Goal: Task Accomplishment & Management: Manage account settings

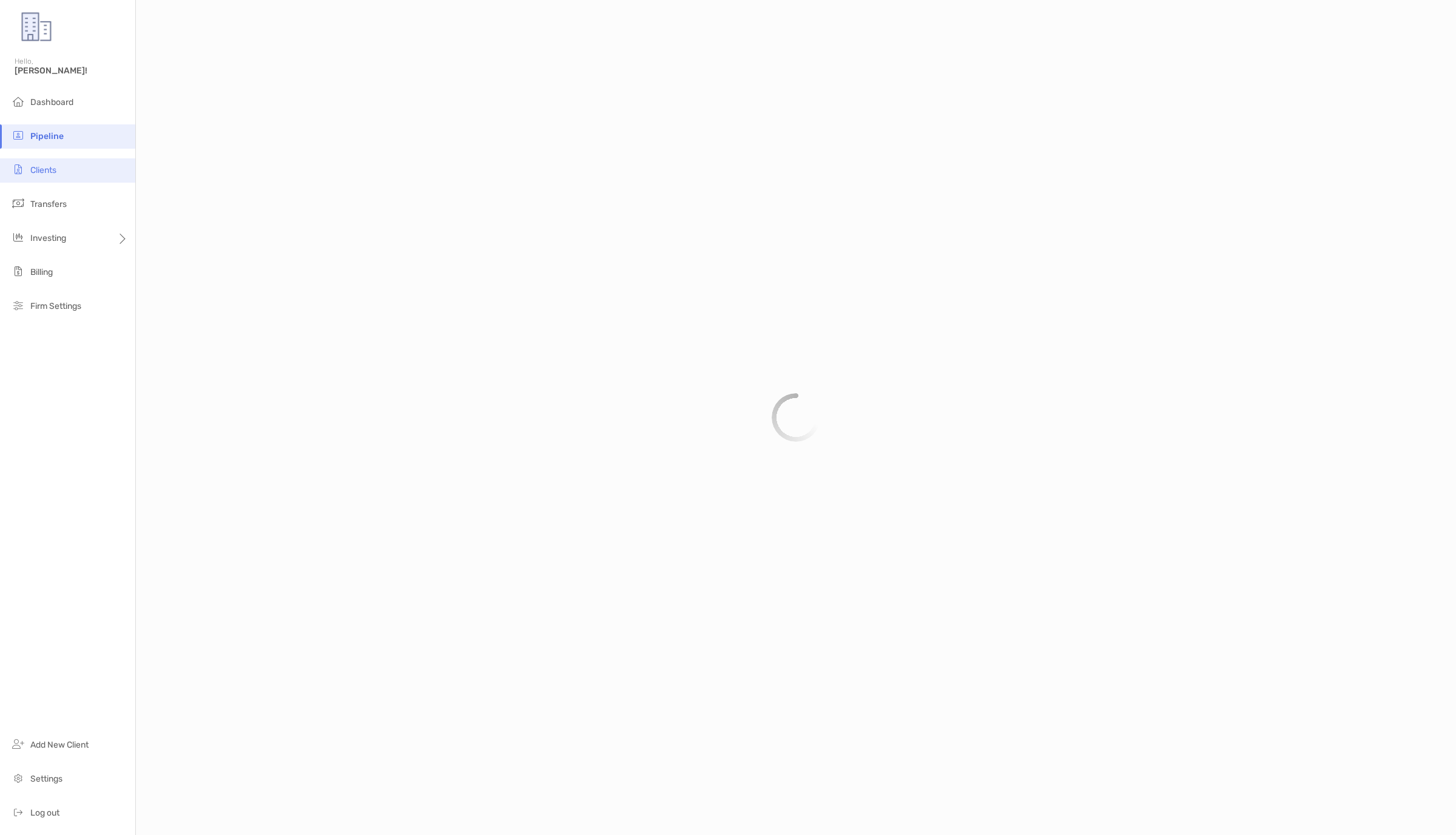
click at [64, 166] on li "Clients" at bounding box center [68, 170] width 135 height 24
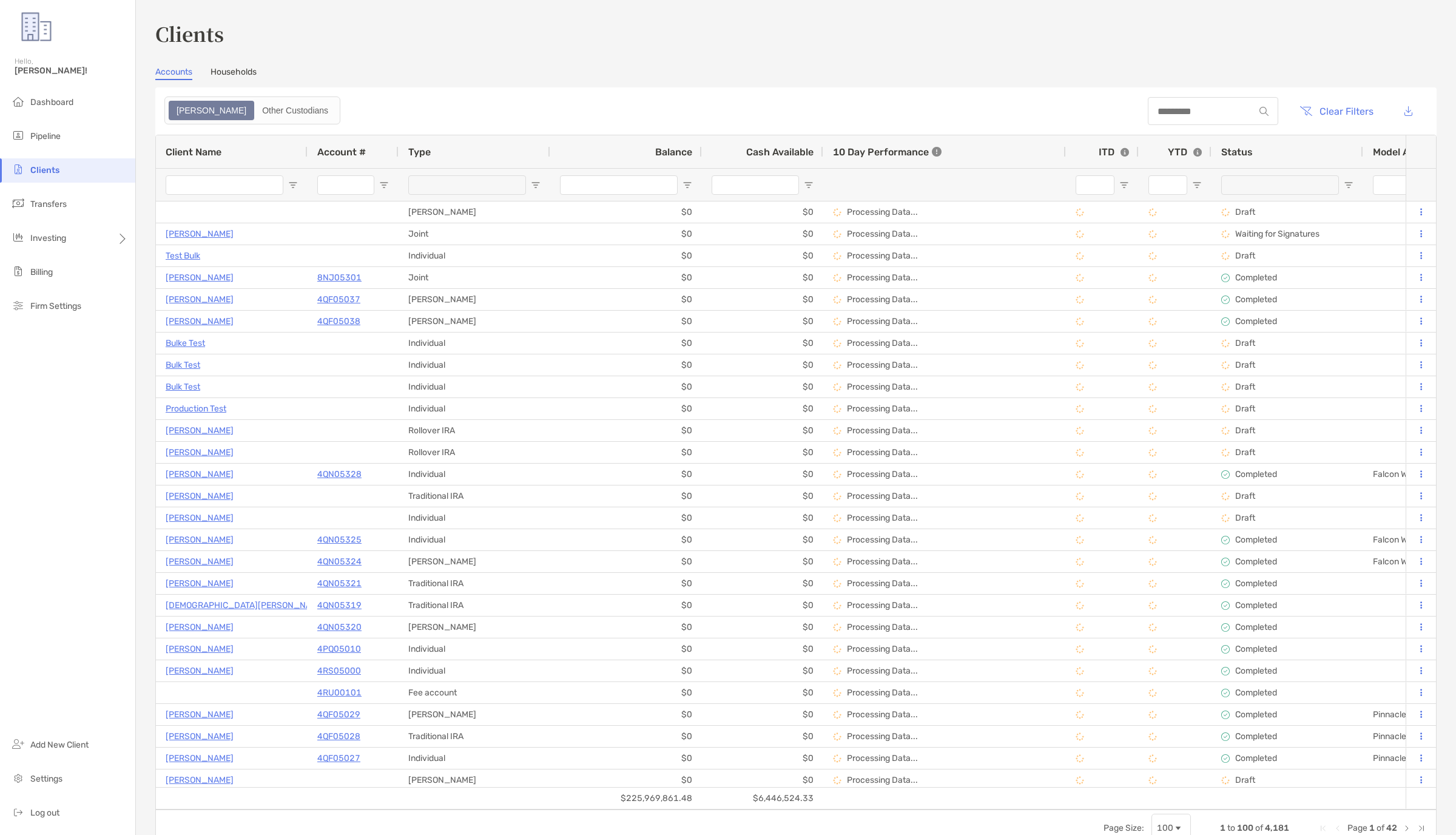
click at [1164, 104] on div at bounding box center [1213, 110] width 130 height 28
click at [1164, 109] on input at bounding box center [1200, 111] width 106 height 10
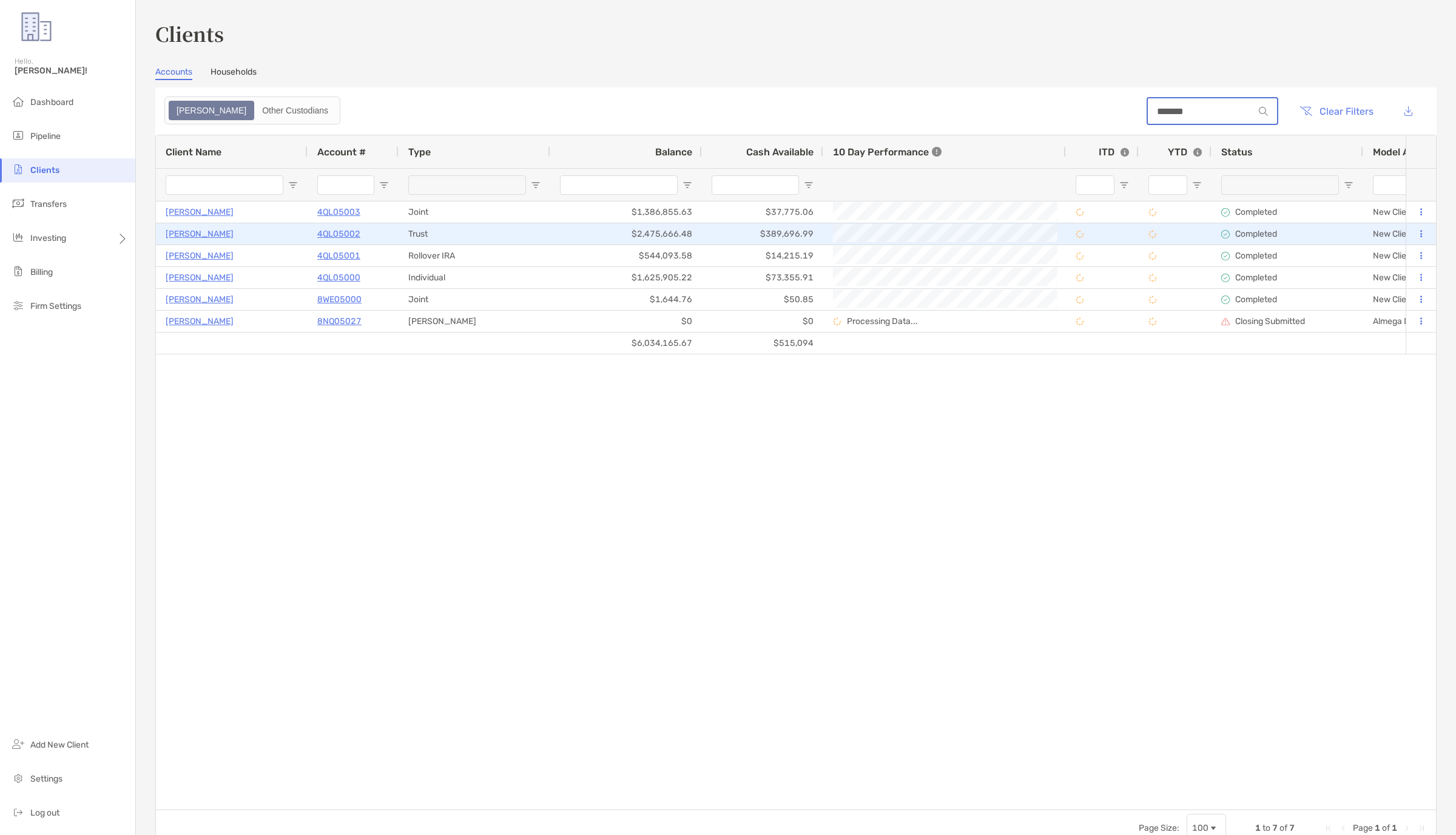
type input "*******"
click at [345, 236] on p "4QL05002" at bounding box center [339, 234] width 43 height 15
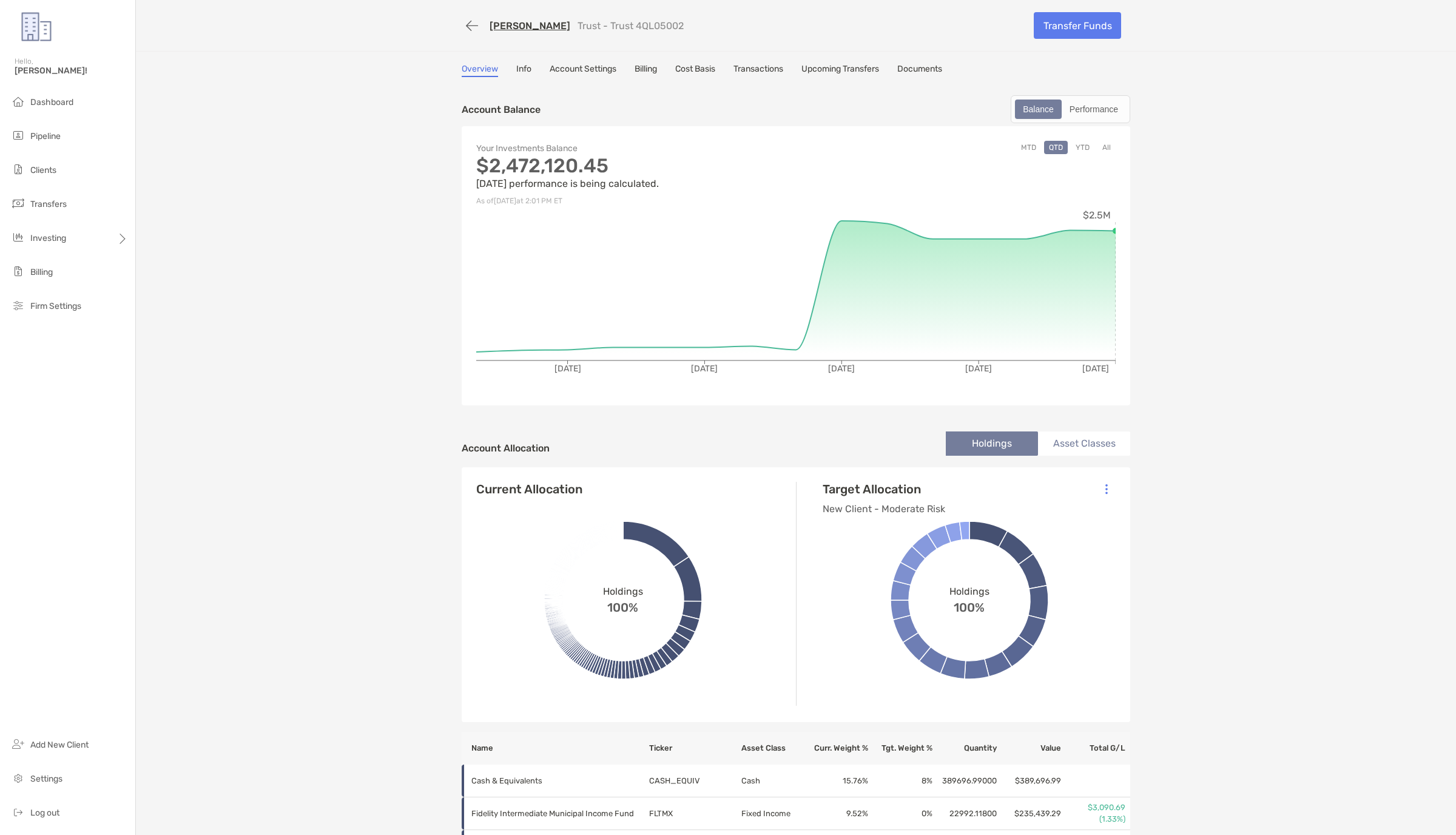
click at [602, 72] on link "Account Settings" at bounding box center [583, 70] width 67 height 13
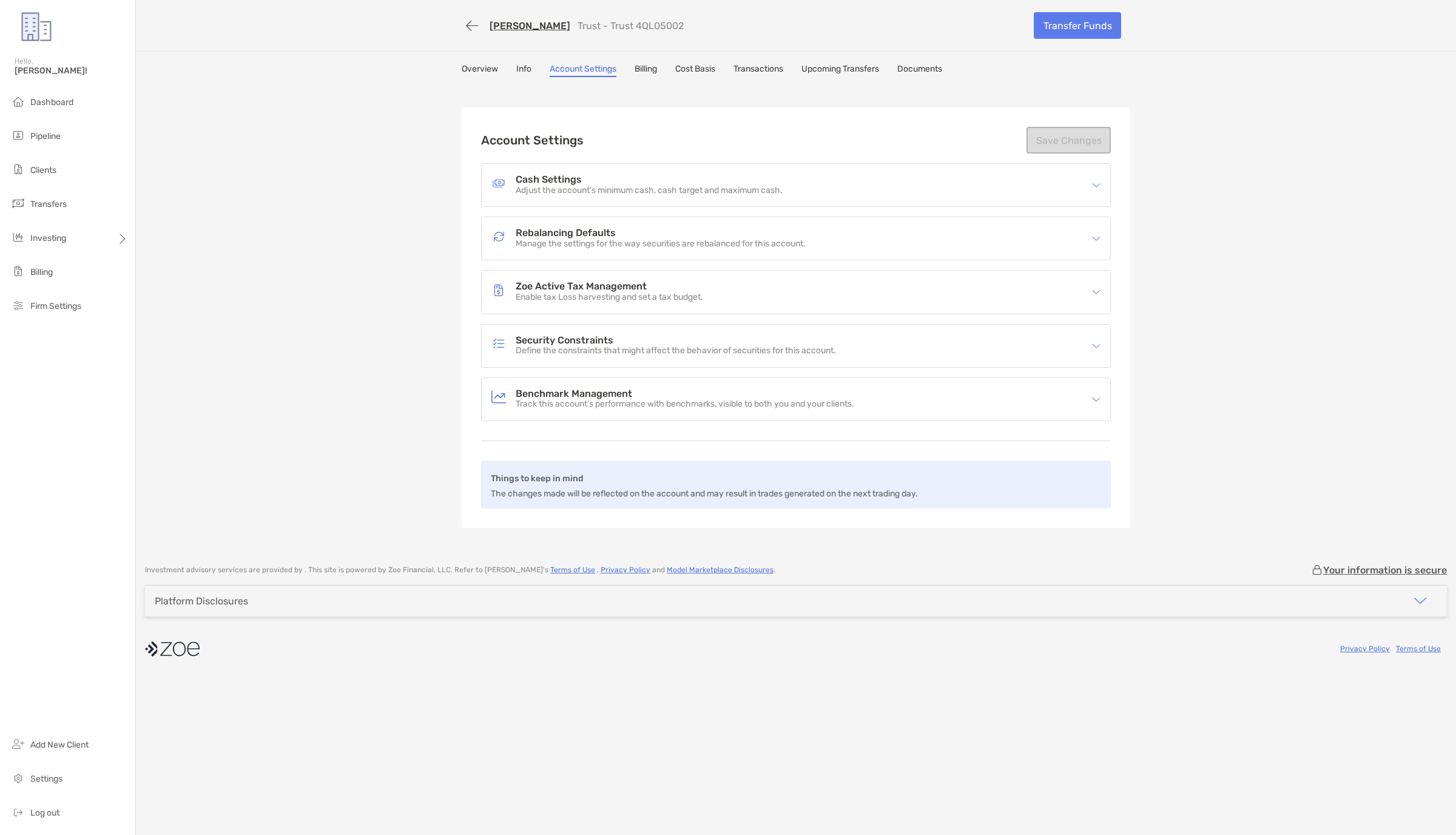
click at [686, 344] on h4 "Security Constraints" at bounding box center [676, 341] width 320 height 10
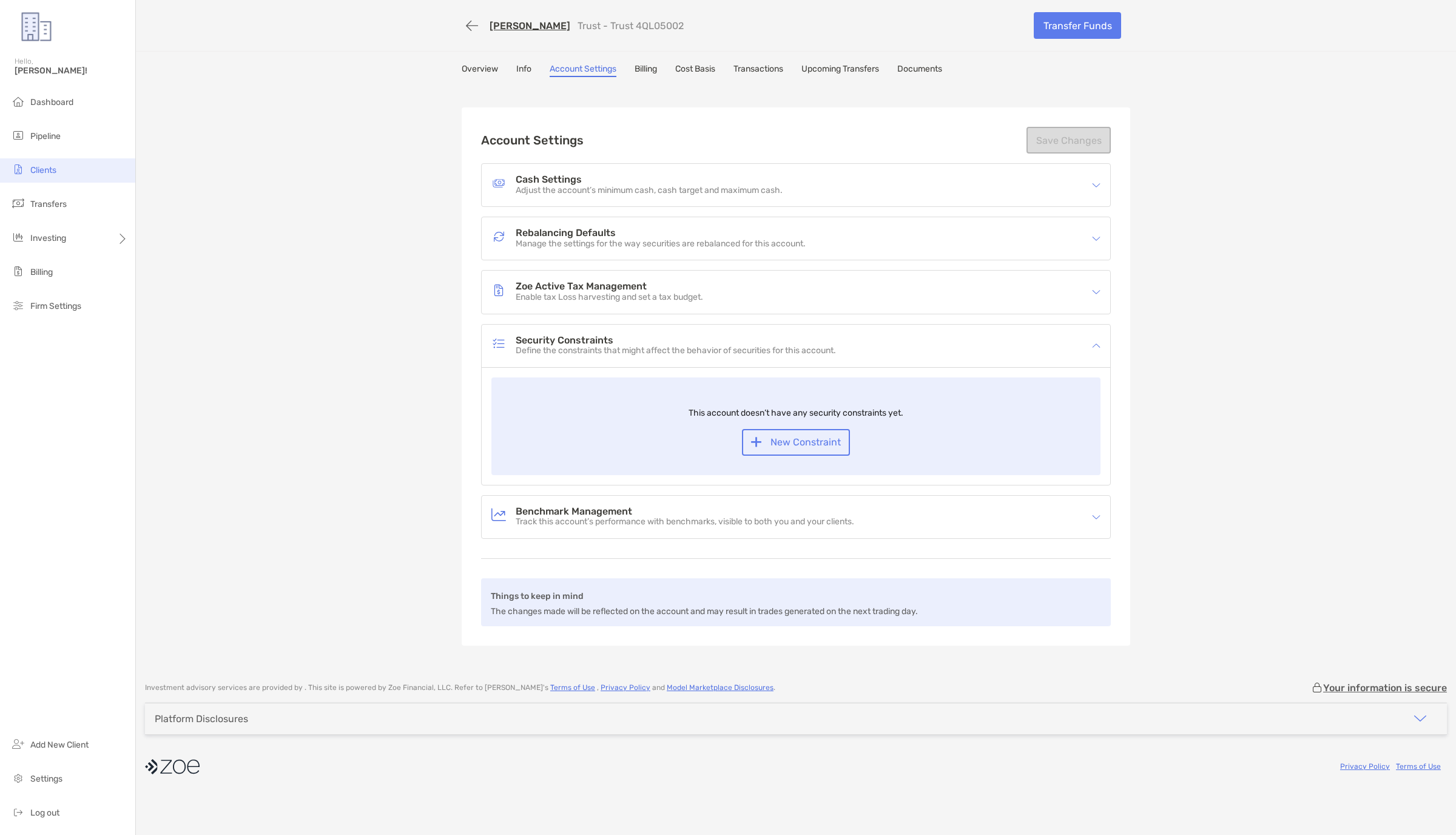
click at [50, 170] on span "Clients" at bounding box center [43, 170] width 26 height 10
